Goal: Information Seeking & Learning: Learn about a topic

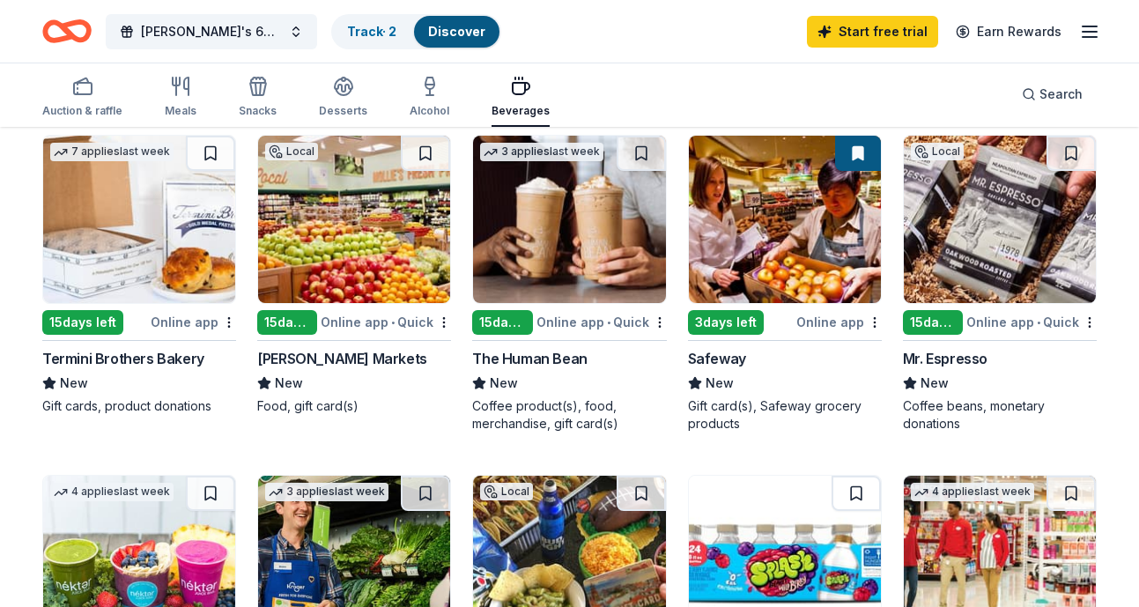
scroll to position [530, 0]
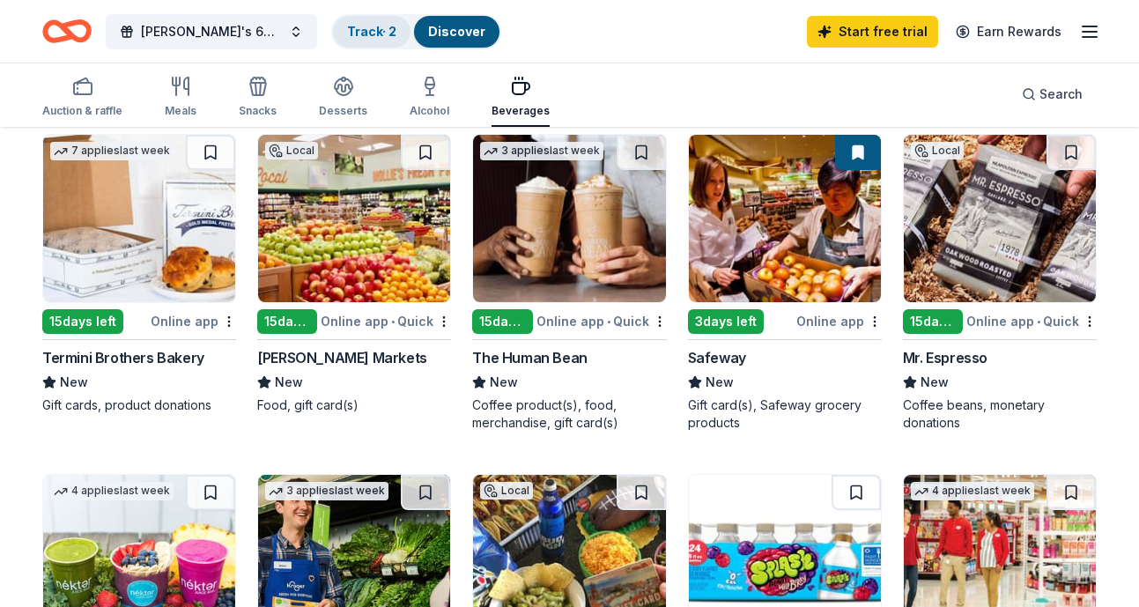
click at [382, 26] on link "Track · 2" at bounding box center [371, 31] width 49 height 15
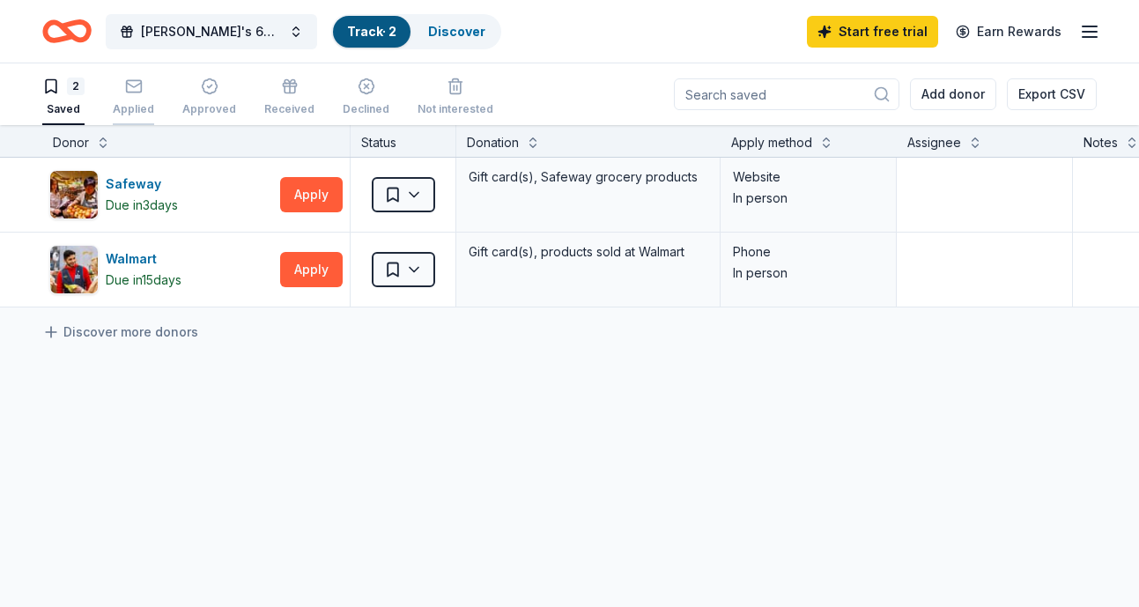
click at [133, 93] on icon "button" at bounding box center [134, 87] width 18 height 18
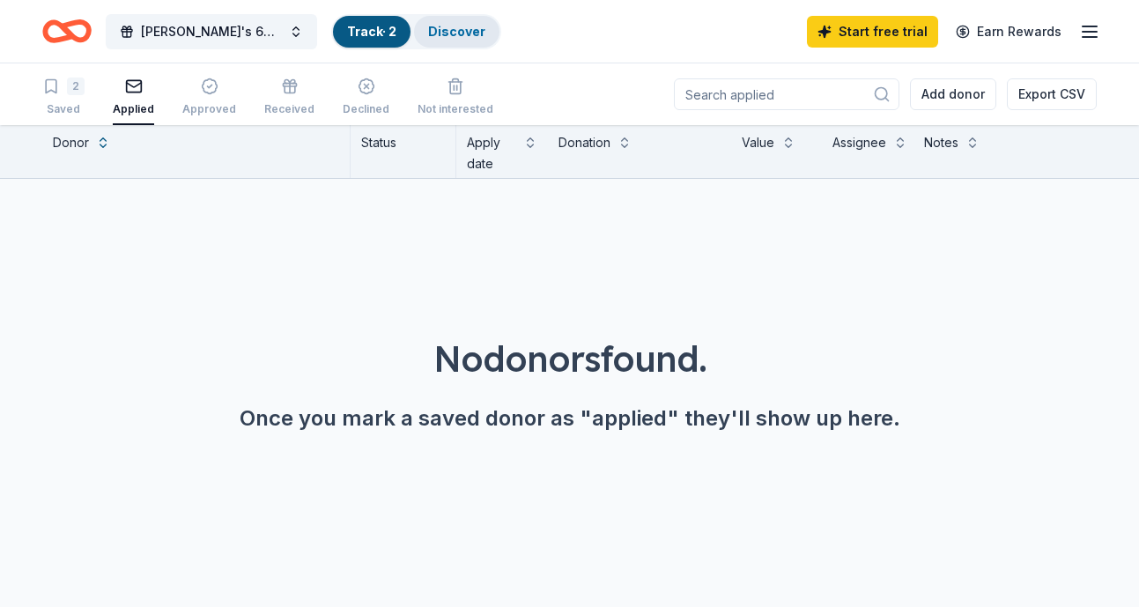
click at [447, 32] on link "Discover" at bounding box center [456, 31] width 57 height 15
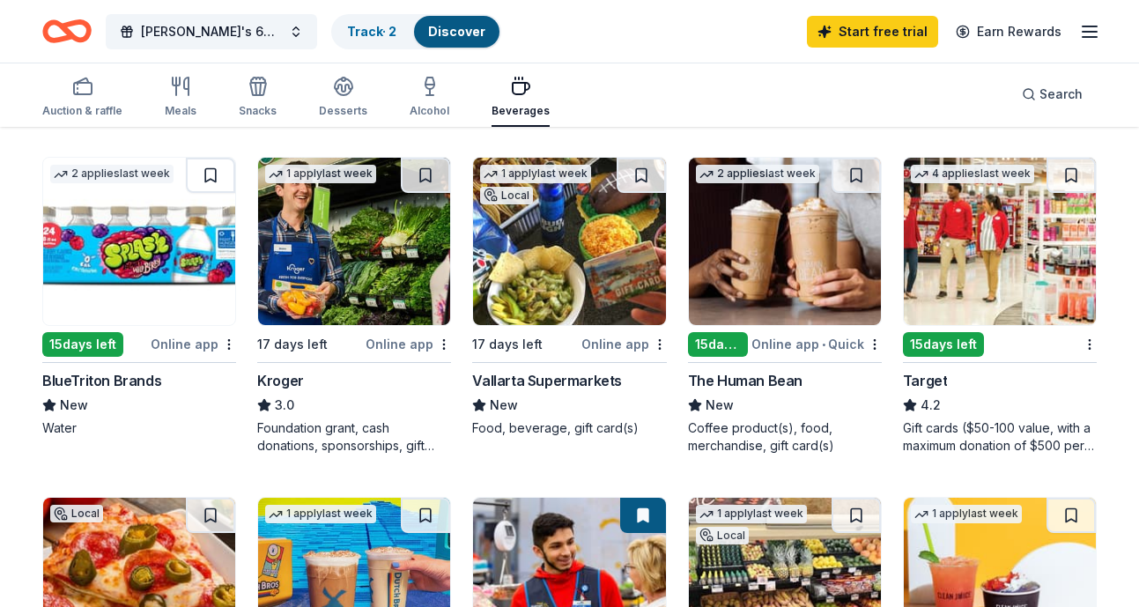
scroll to position [835, 0]
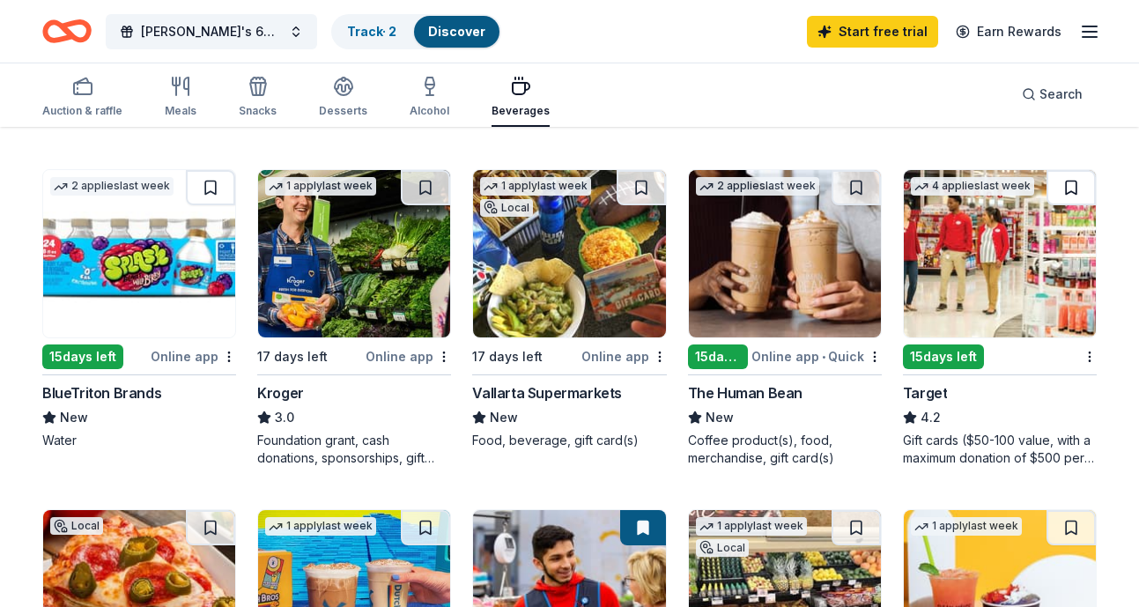
click at [1059, 187] on button at bounding box center [1070, 187] width 49 height 35
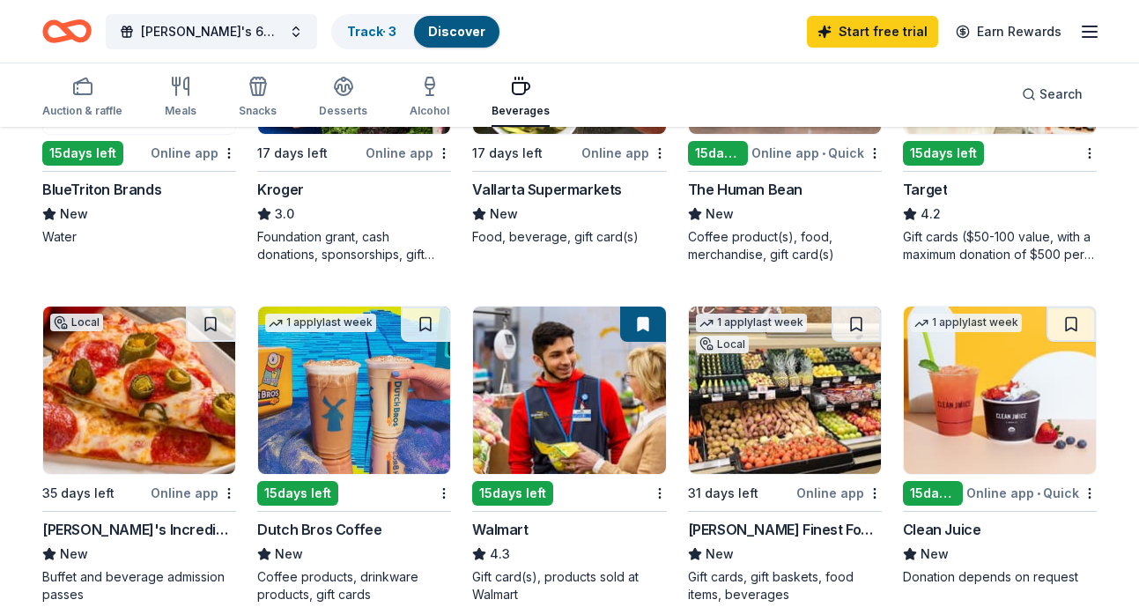
scroll to position [1040, 0]
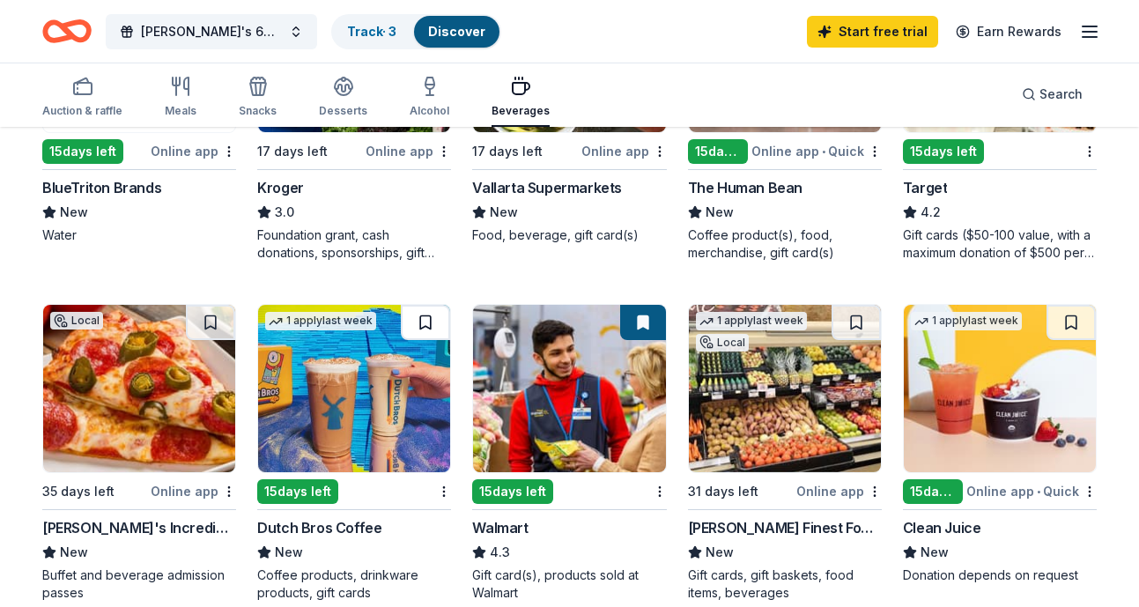
click at [425, 324] on button at bounding box center [425, 322] width 49 height 35
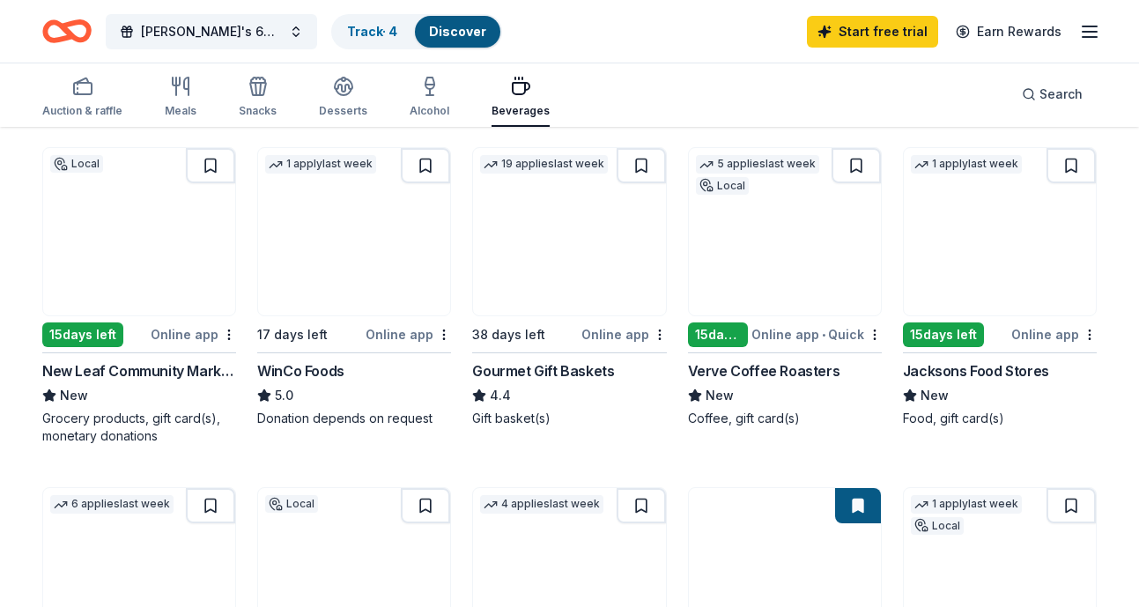
scroll to position [0, 0]
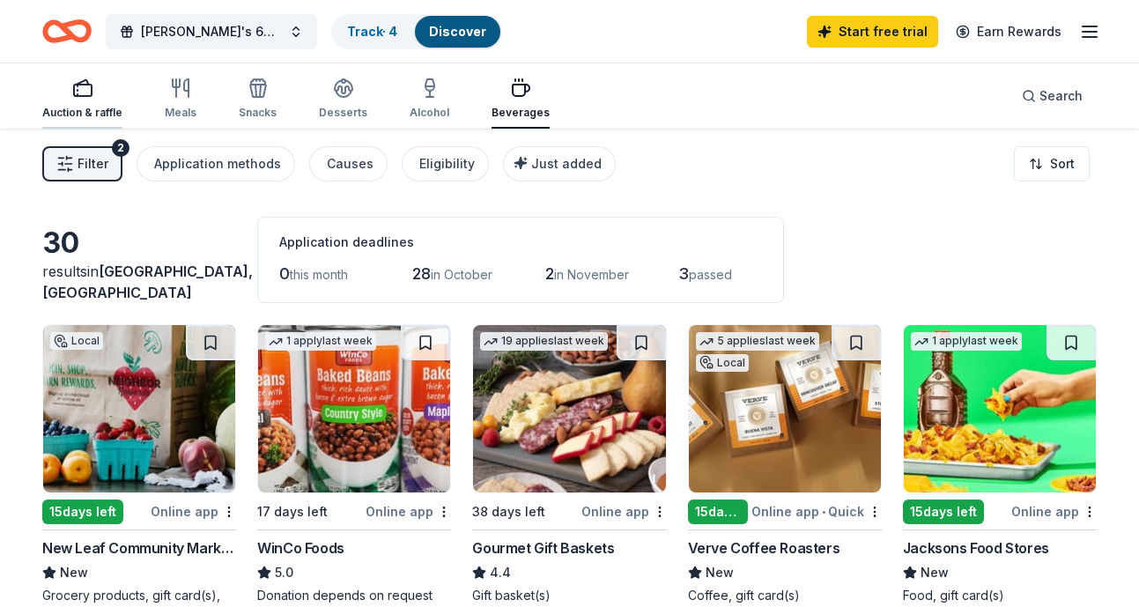
click at [79, 98] on icon "button" at bounding box center [82, 88] width 21 height 21
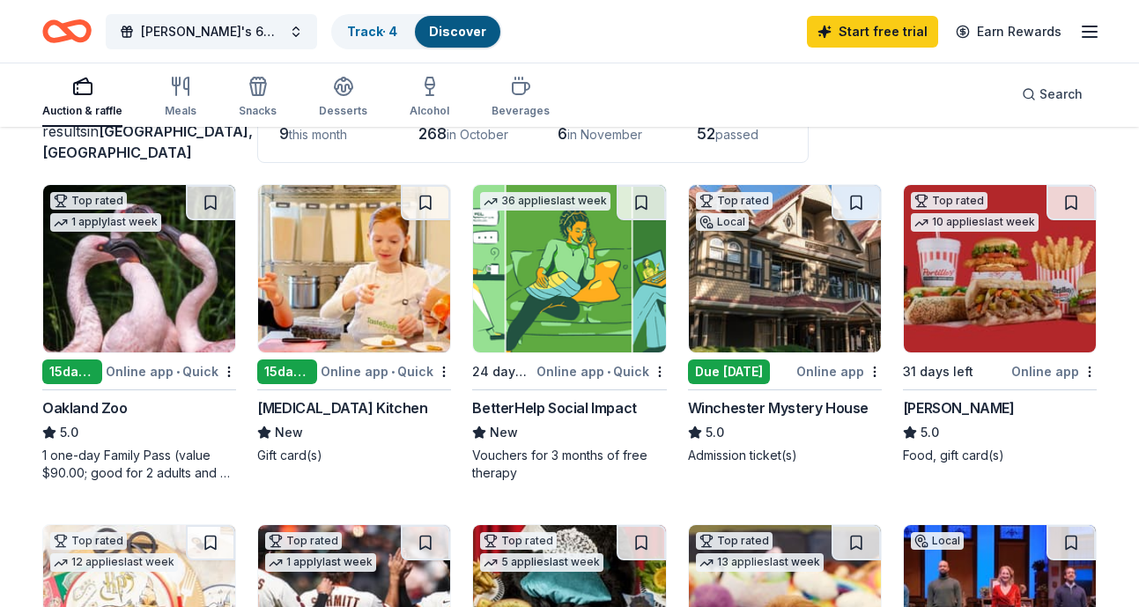
scroll to position [141, 0]
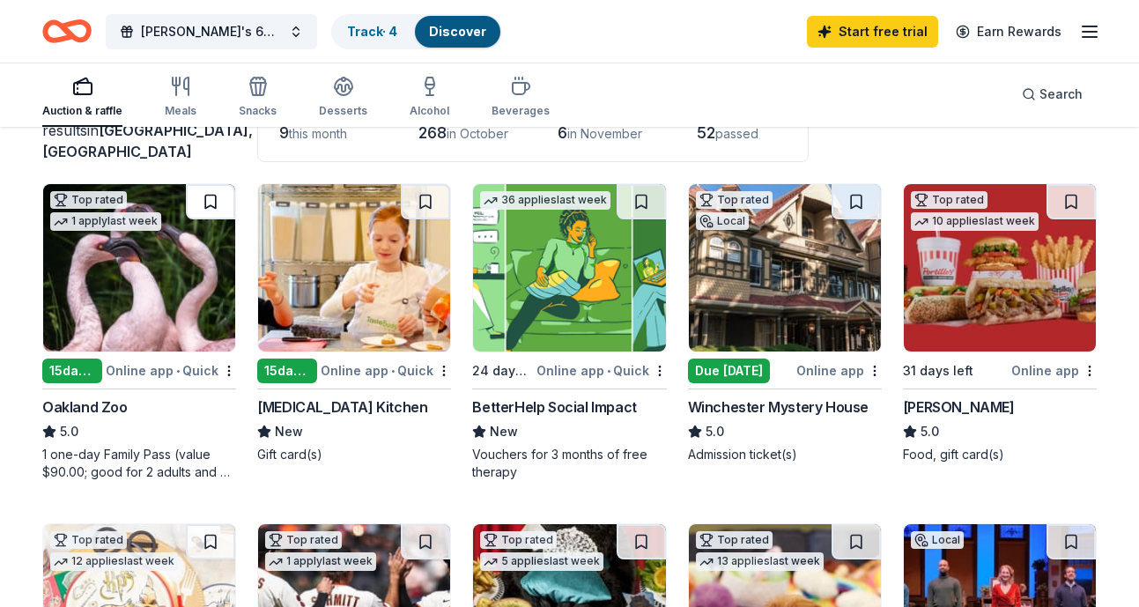
click at [215, 211] on button at bounding box center [210, 201] width 49 height 35
click at [417, 206] on button at bounding box center [425, 201] width 49 height 35
click at [172, 297] on img at bounding box center [139, 267] width 192 height 167
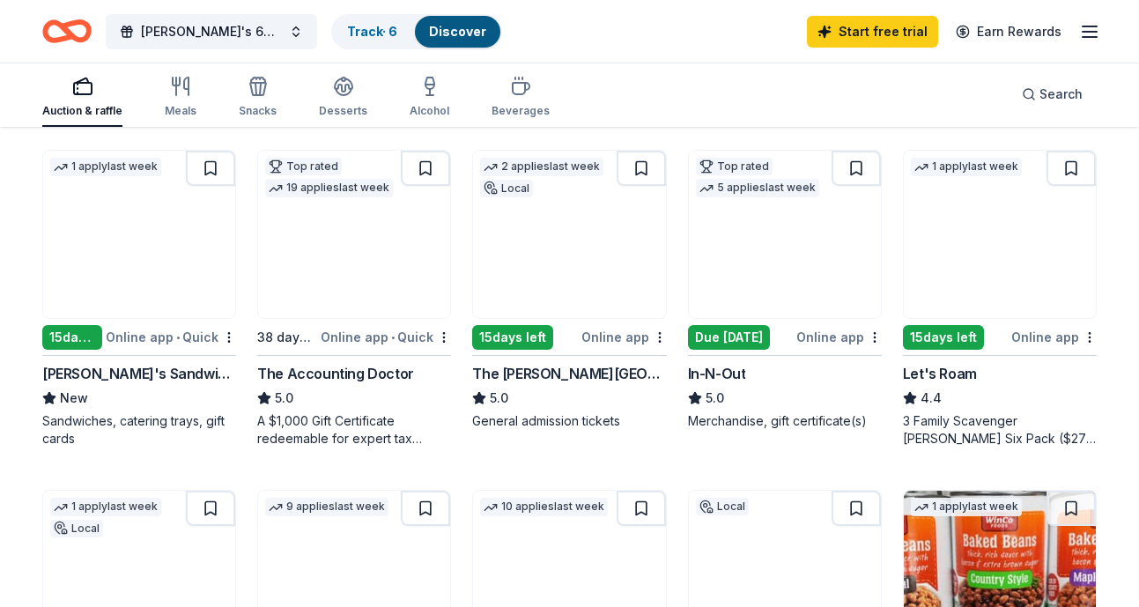
scroll to position [841, 0]
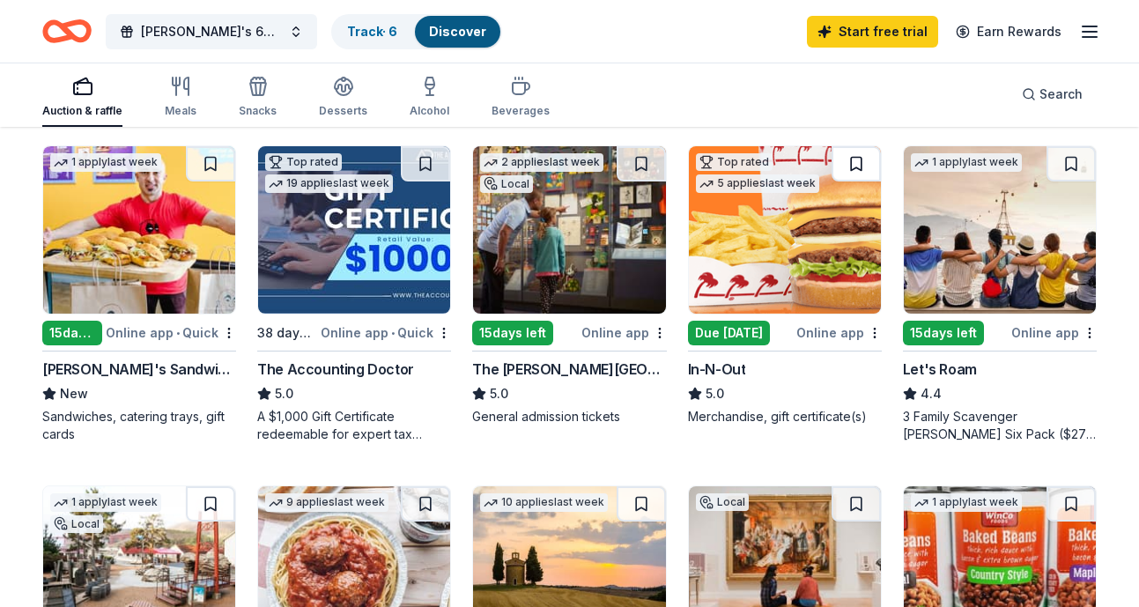
click at [860, 157] on button at bounding box center [856, 163] width 49 height 35
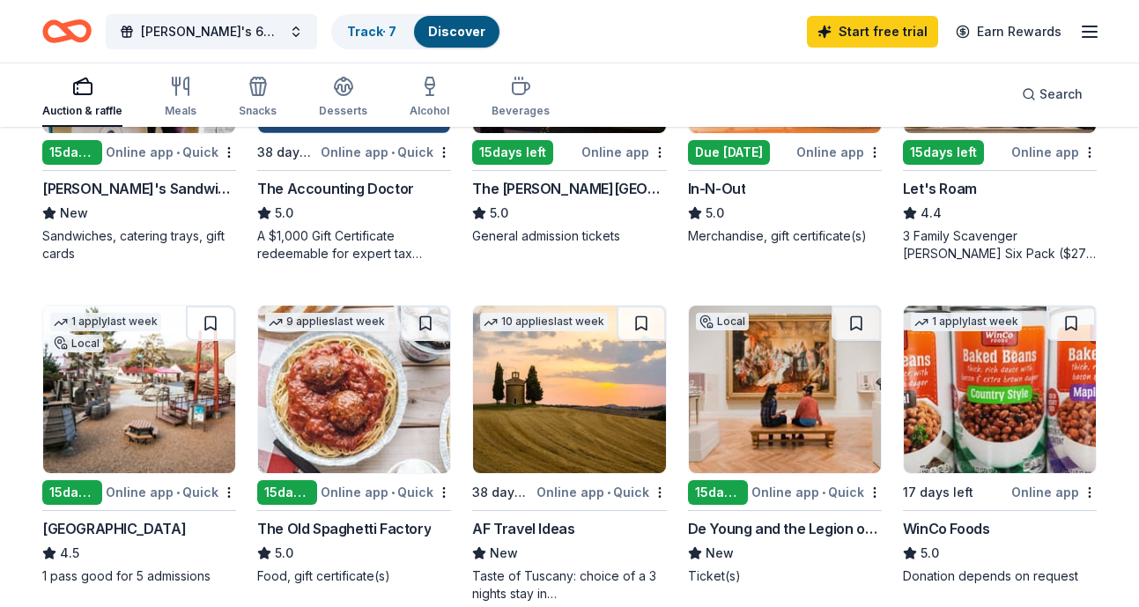
scroll to position [1024, 0]
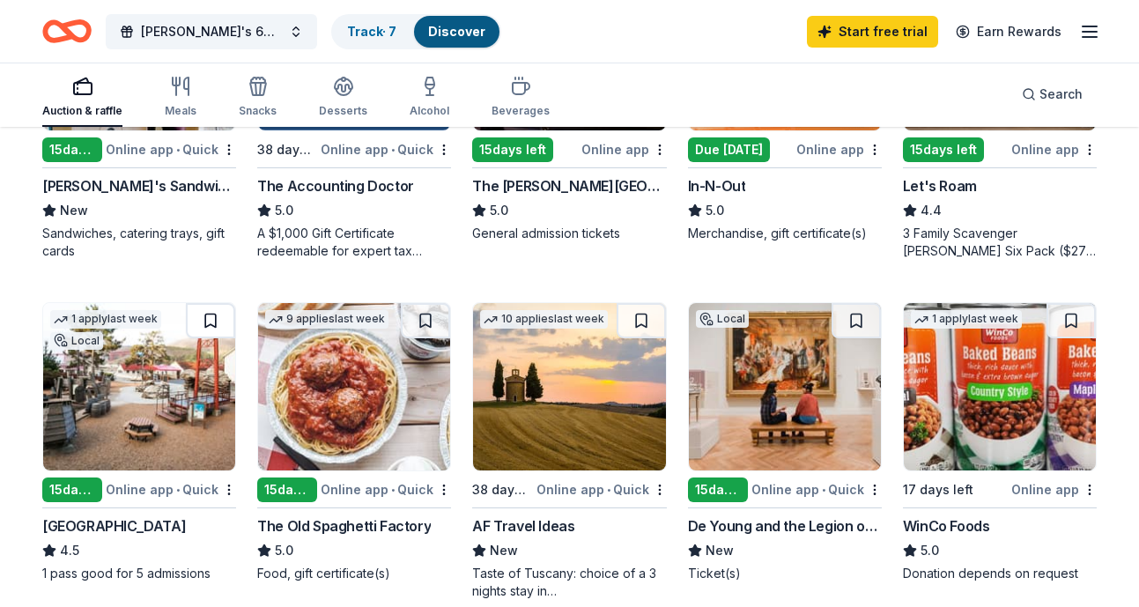
click at [198, 318] on button at bounding box center [210, 320] width 49 height 35
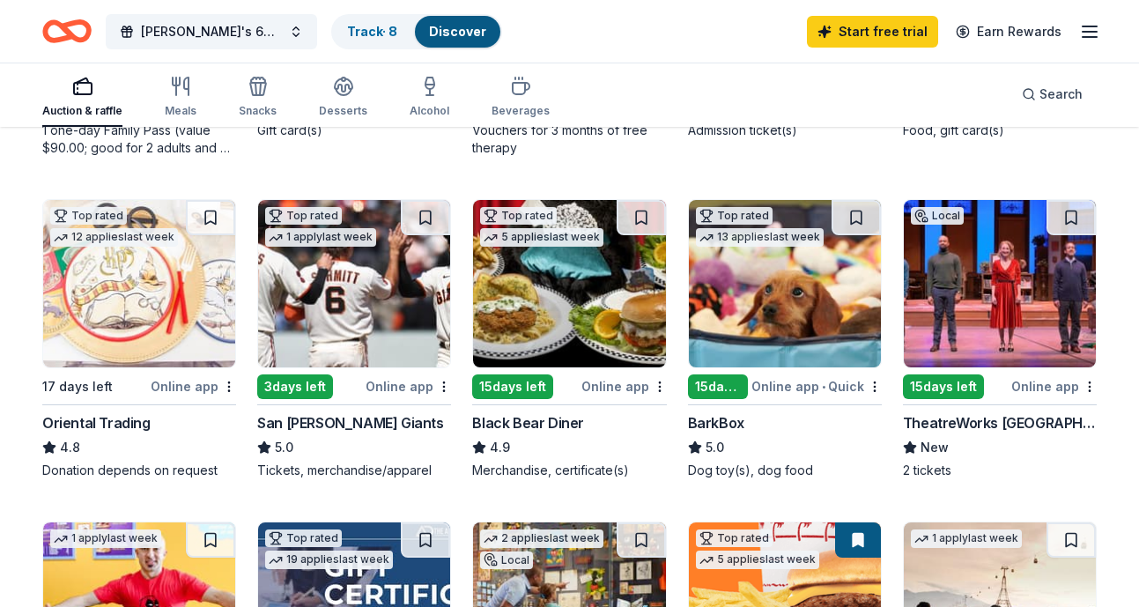
scroll to position [439, 0]
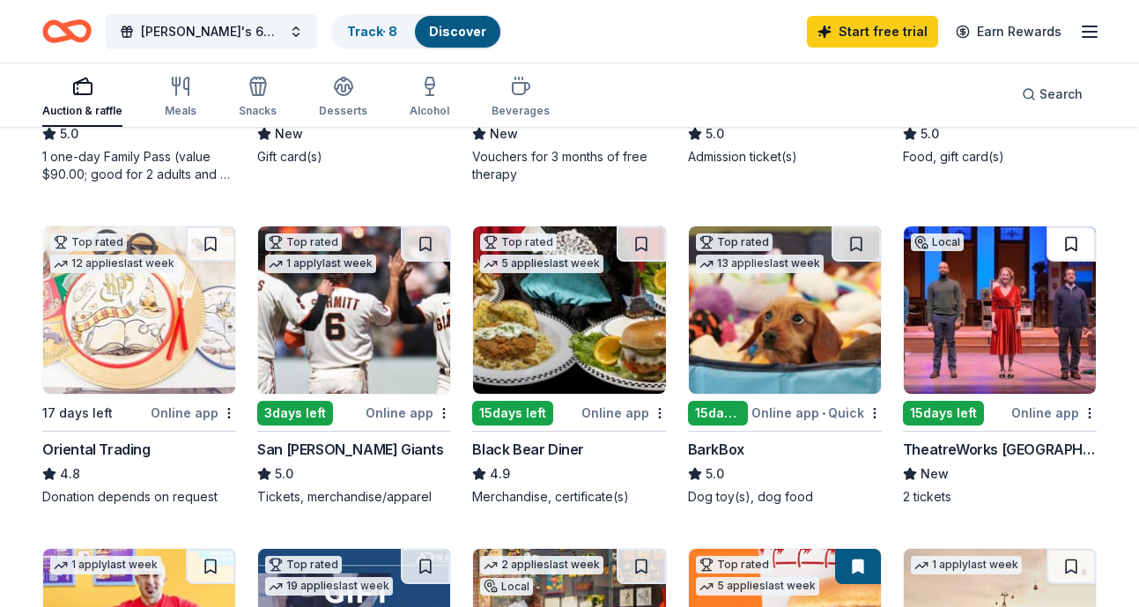
click at [1066, 240] on button at bounding box center [1070, 243] width 49 height 35
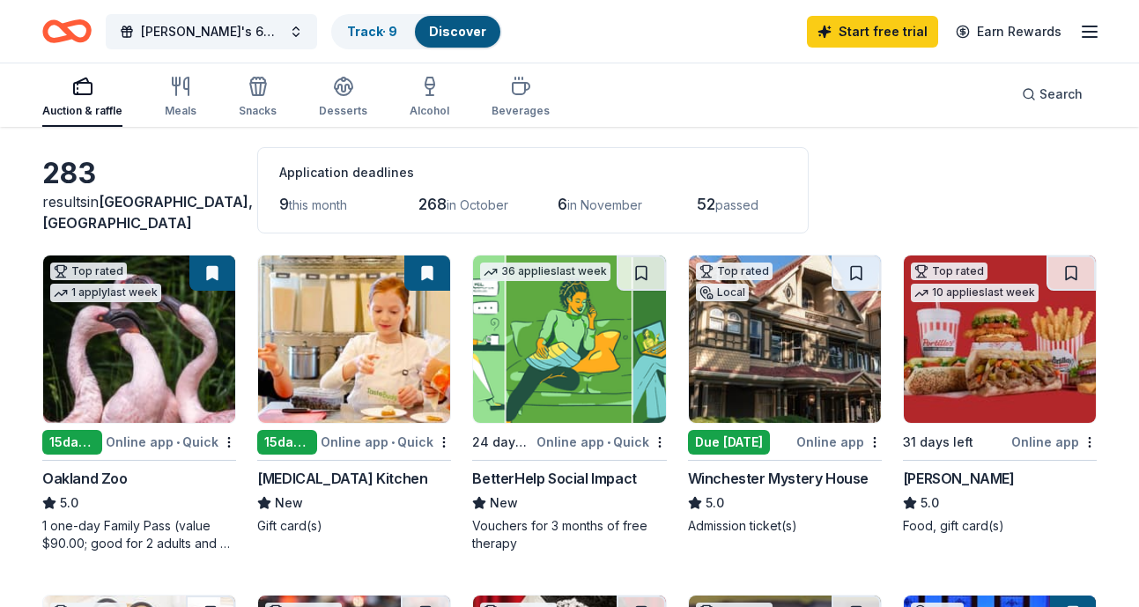
scroll to position [0, 0]
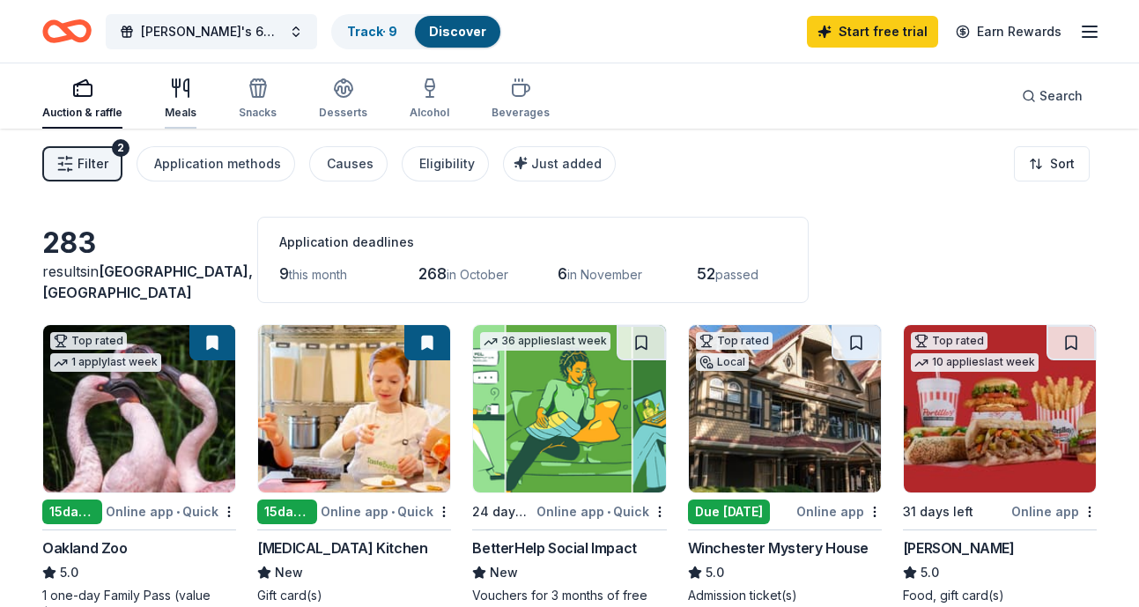
click at [186, 103] on div "Meals" at bounding box center [181, 99] width 32 height 42
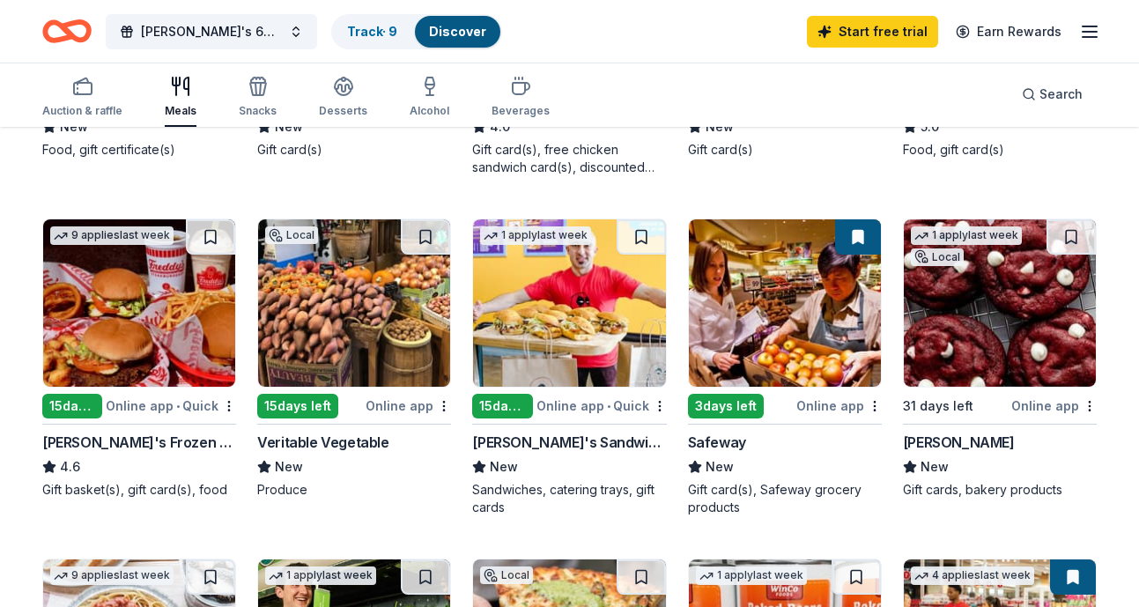
scroll to position [448, 0]
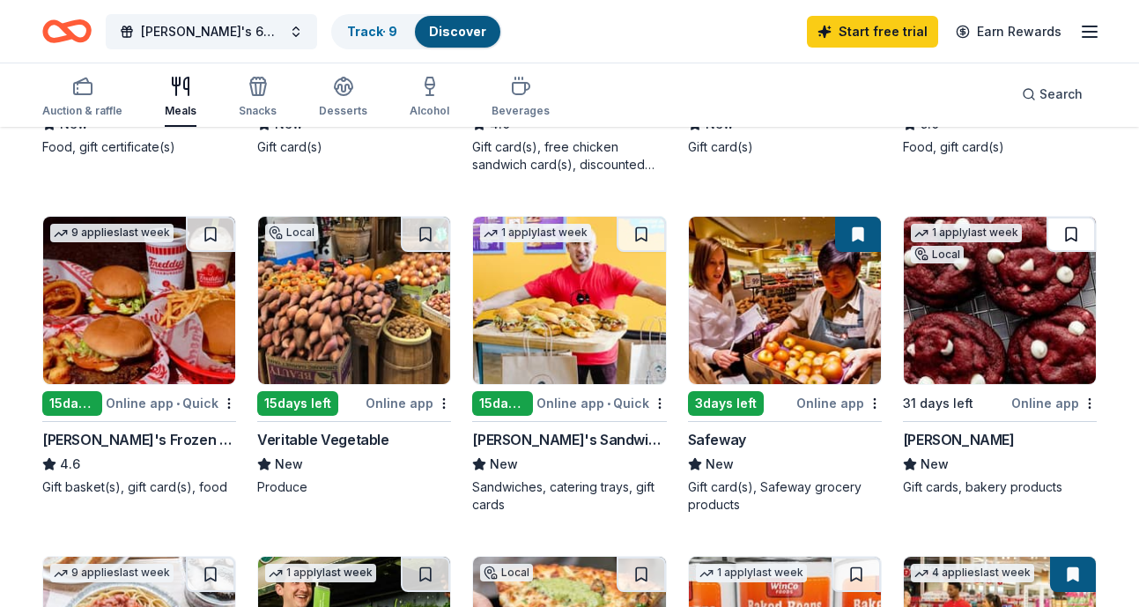
click at [1076, 230] on button at bounding box center [1070, 234] width 49 height 35
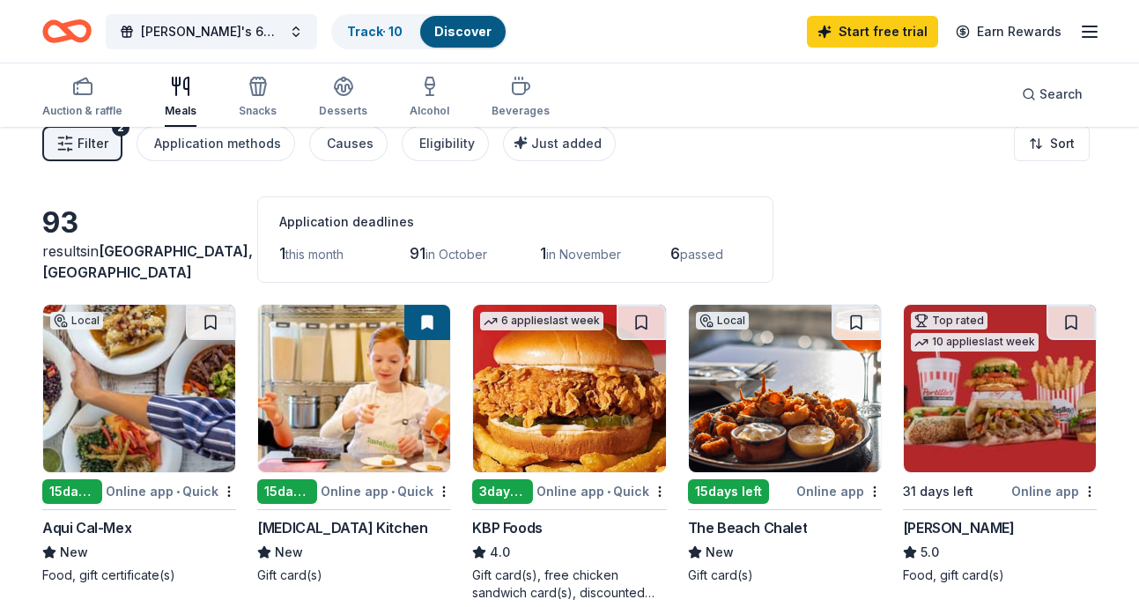
scroll to position [0, 0]
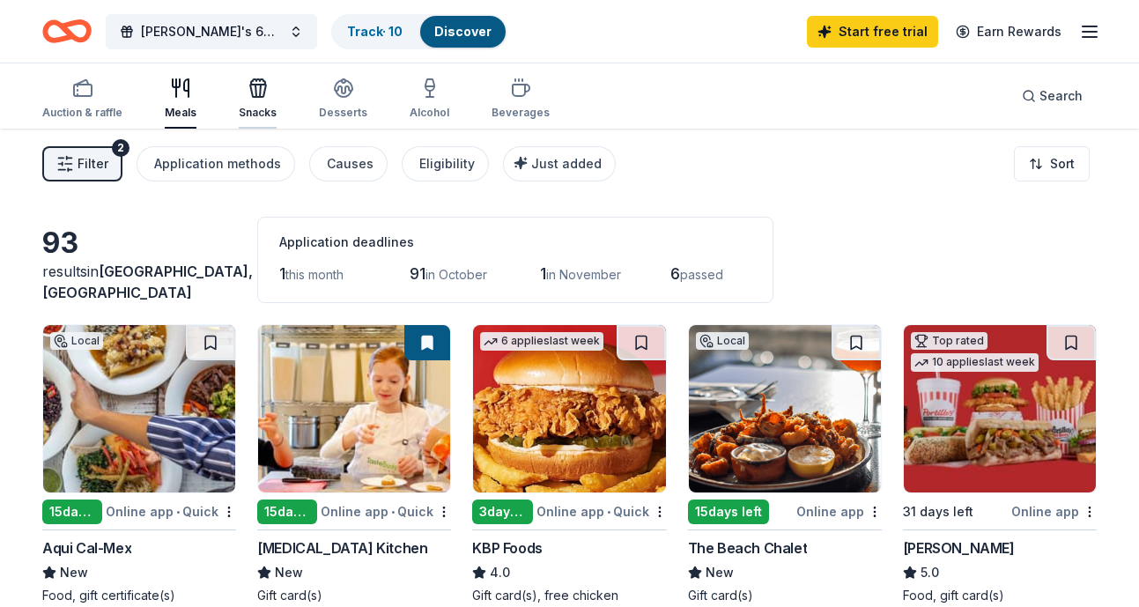
click at [255, 93] on icon "button" at bounding box center [255, 91] width 1 height 12
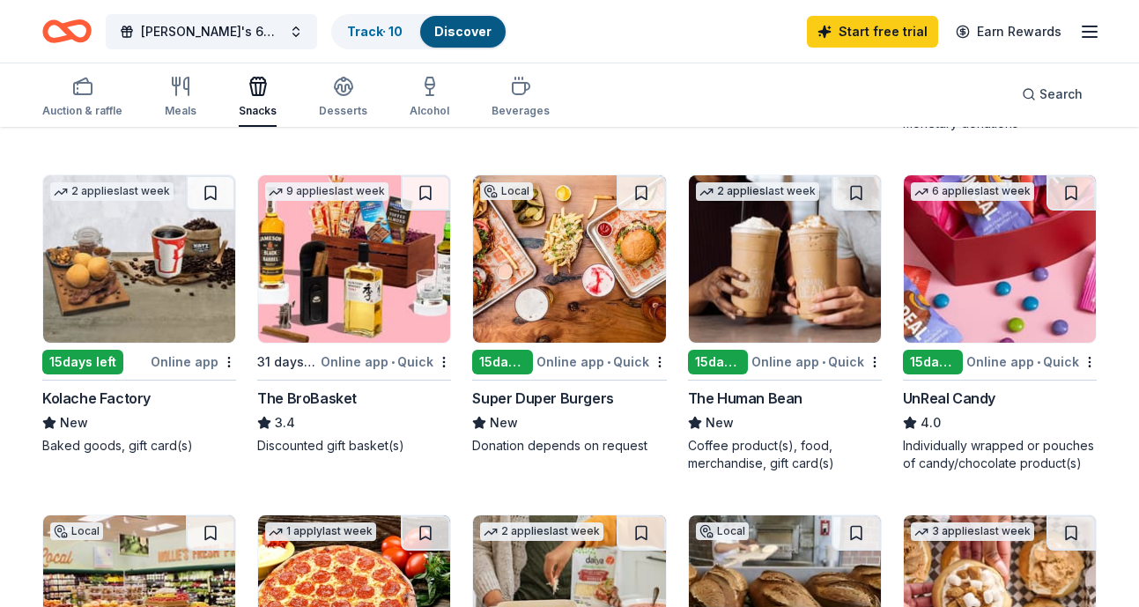
scroll to position [831, 0]
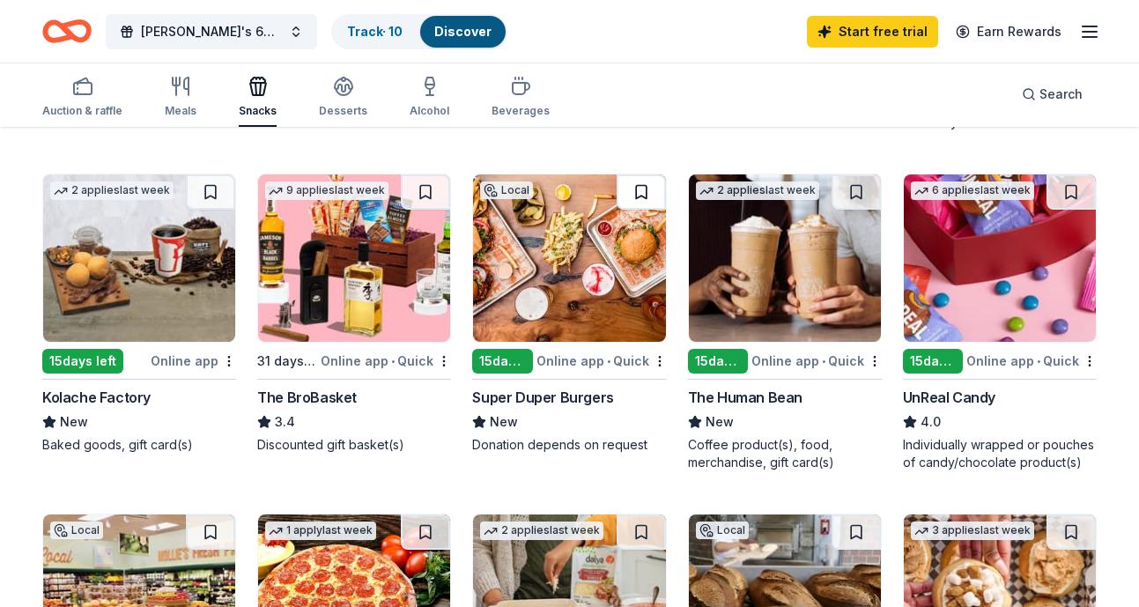
click at [640, 194] on button at bounding box center [641, 191] width 49 height 35
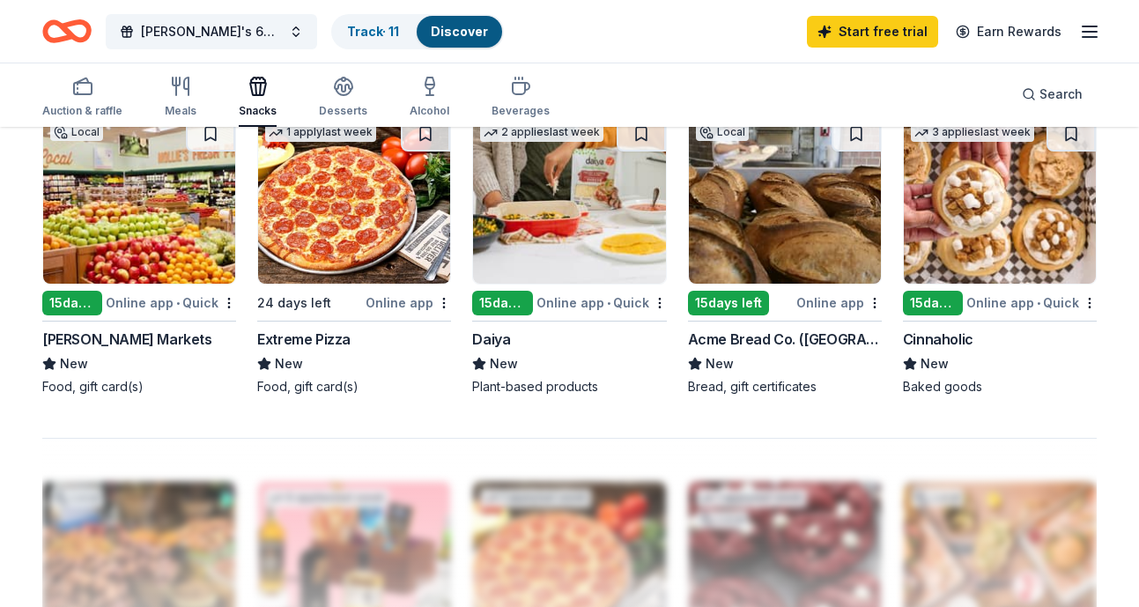
scroll to position [1228, 0]
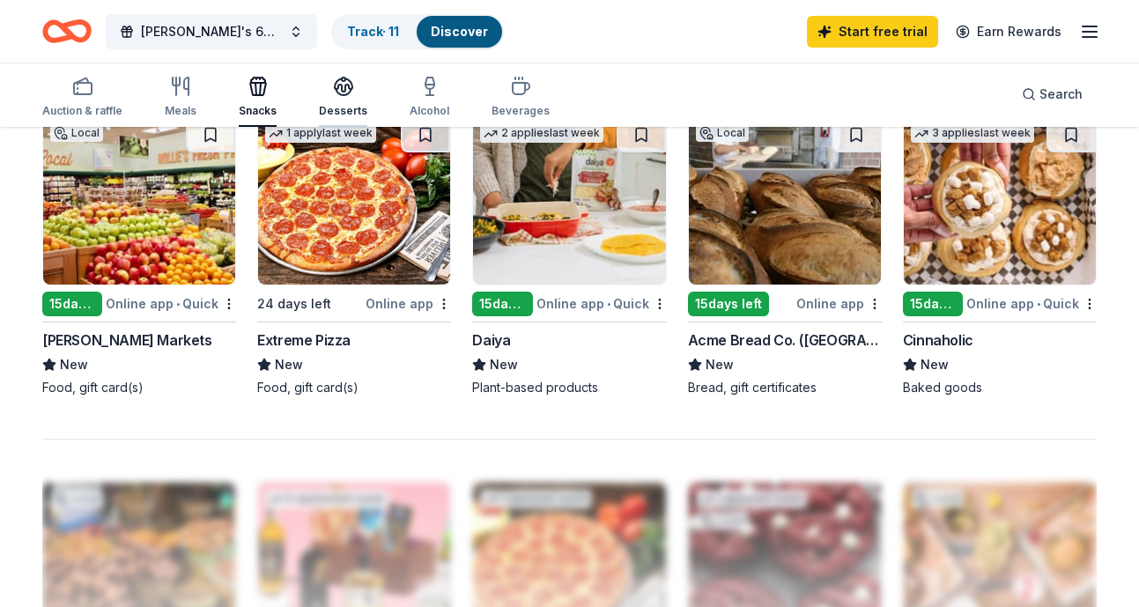
click at [337, 94] on icon "button" at bounding box center [344, 92] width 16 height 6
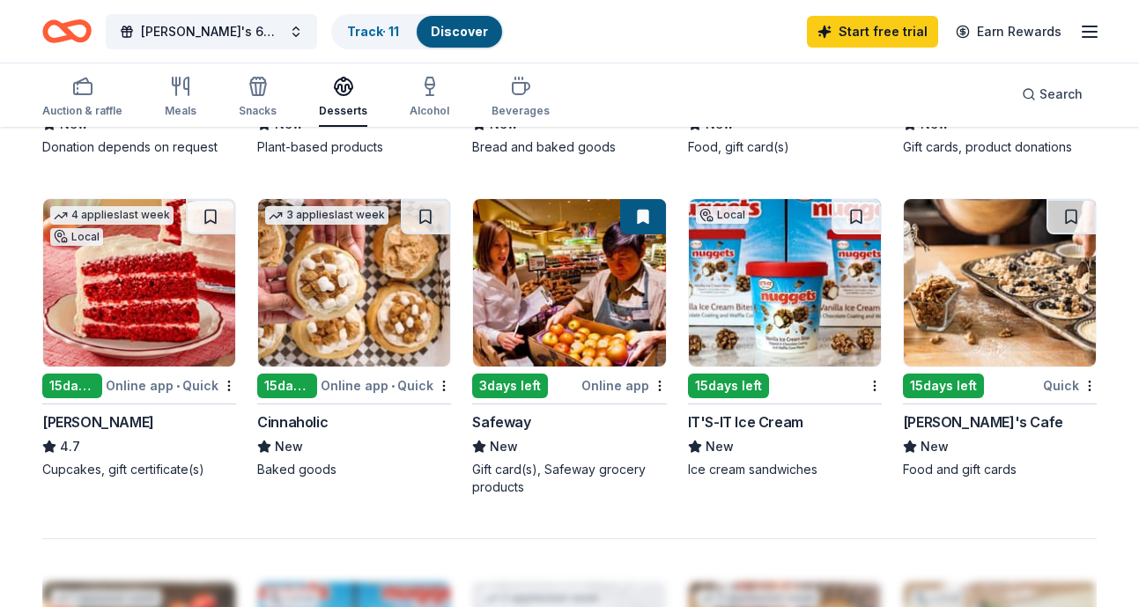
scroll to position [1123, 0]
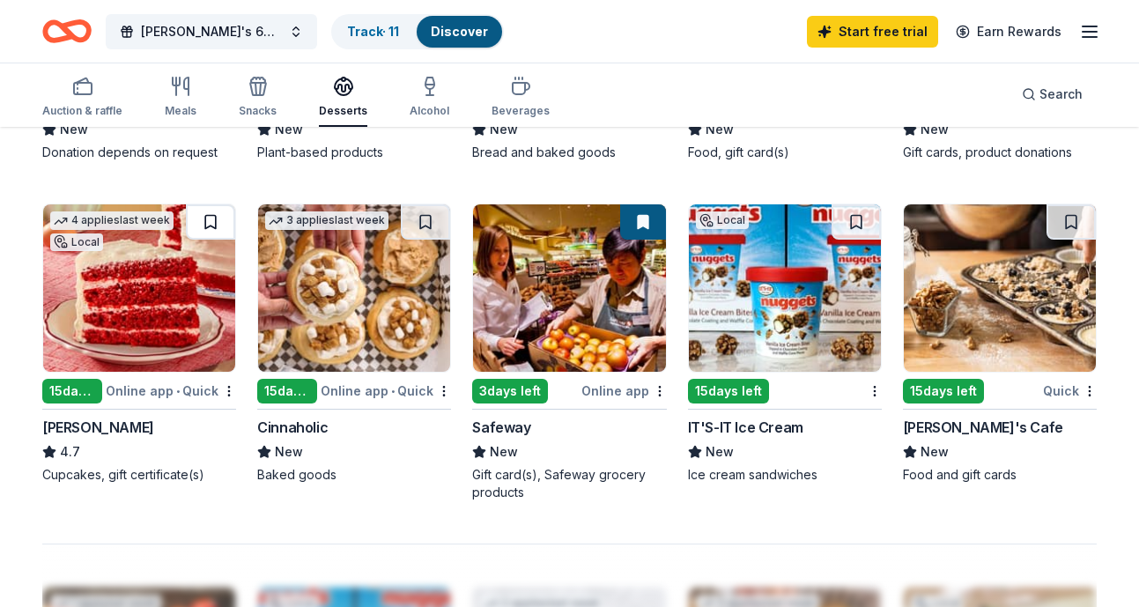
click at [218, 210] on button at bounding box center [210, 221] width 49 height 35
click at [534, 102] on div "Beverages" at bounding box center [521, 97] width 58 height 42
